Goal: Information Seeking & Learning: Check status

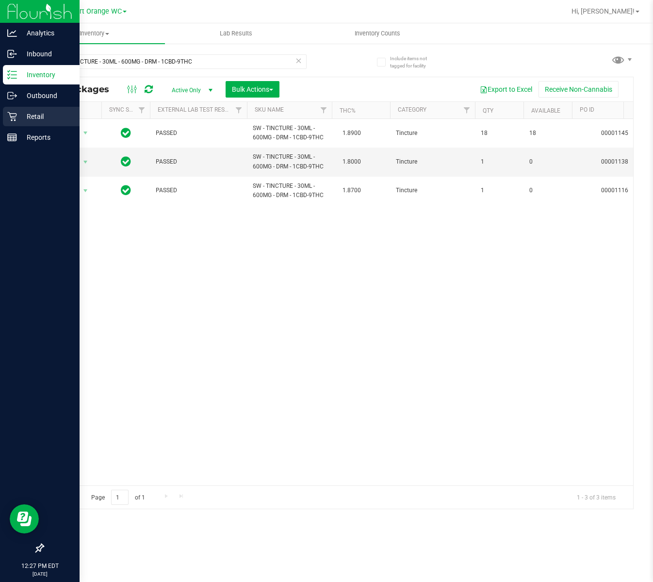
click at [27, 122] on p "Retail" at bounding box center [46, 117] width 58 height 12
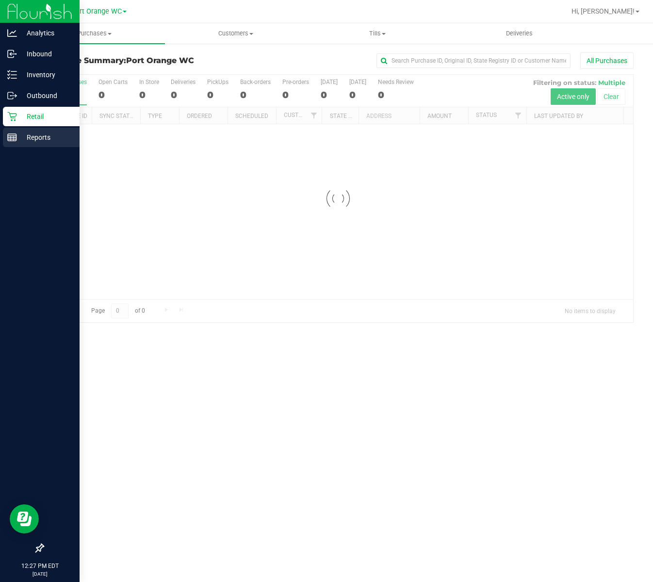
click at [25, 136] on p "Reports" at bounding box center [46, 138] width 58 height 12
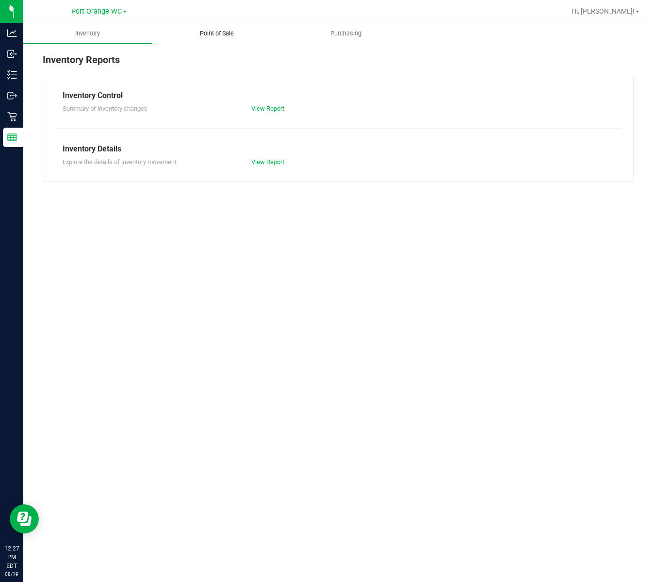
click at [221, 29] on span "Point of Sale" at bounding box center [217, 33] width 60 height 9
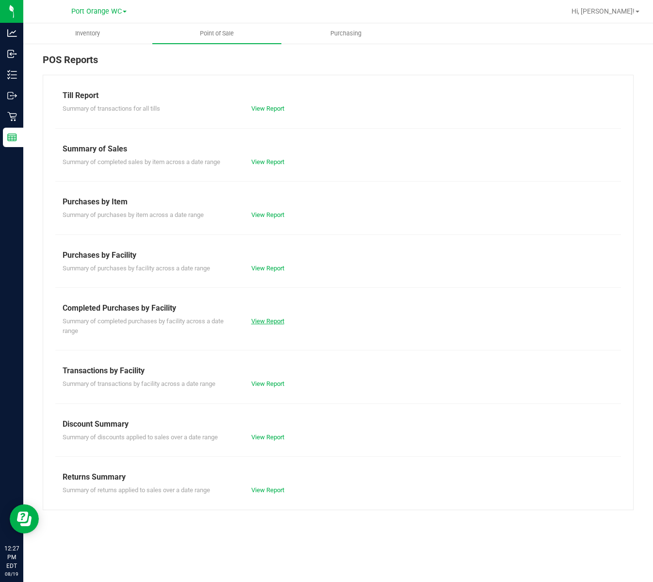
click at [284, 317] on div "View Report" at bounding box center [291, 322] width 94 height 10
click at [278, 321] on link "View Report" at bounding box center [267, 320] width 33 height 7
